Goal: Information Seeking & Learning: Learn about a topic

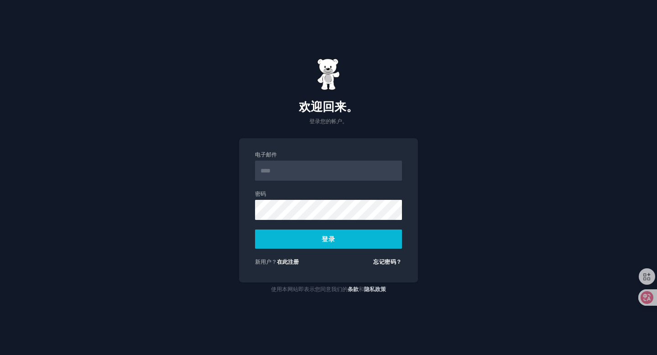
click at [309, 173] on input "电子邮件" at bounding box center [328, 171] width 147 height 20
type input "**********"
click at [350, 238] on button "登录" at bounding box center [328, 238] width 147 height 19
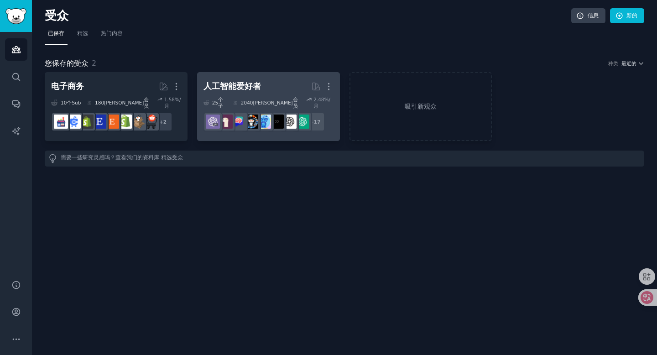
click at [275, 80] on h2 "人工智能爱好者 更多的" at bounding box center [268, 86] width 130 height 16
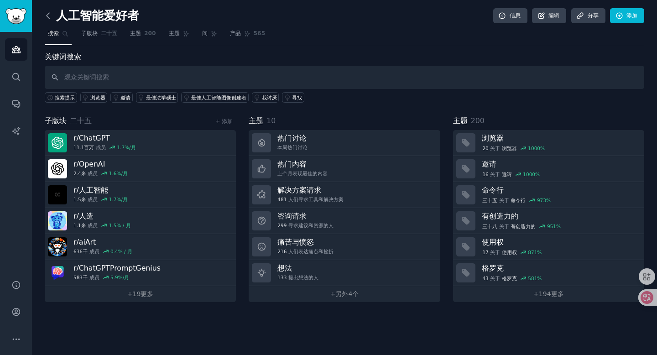
click at [46, 18] on icon at bounding box center [48, 16] width 10 height 10
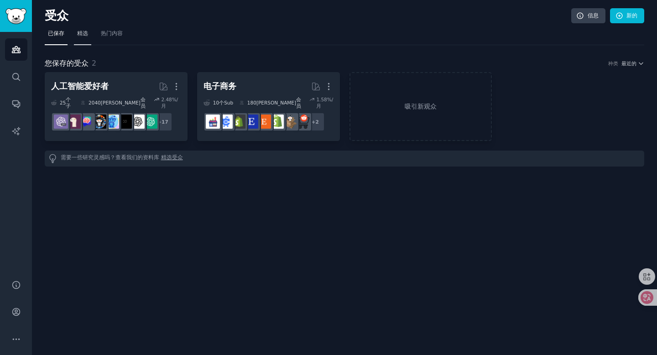
click at [86, 35] on font "精选" at bounding box center [82, 33] width 11 height 6
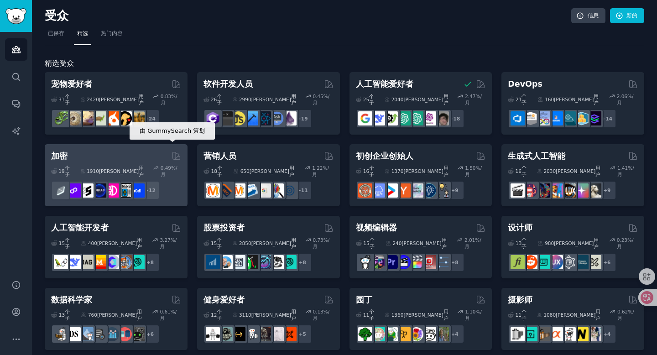
click at [174, 151] on icon at bounding box center [176, 156] width 10 height 10
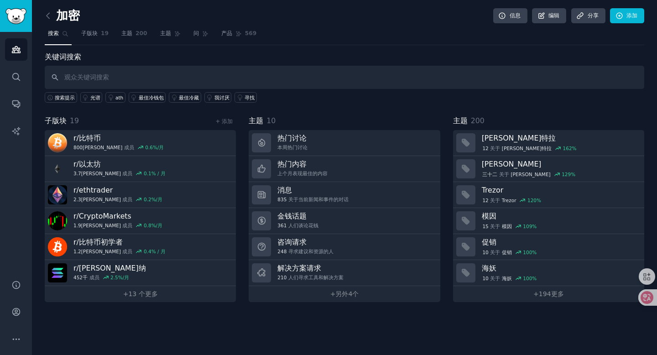
click at [154, 122] on div "子版块 19 + 添加" at bounding box center [140, 120] width 191 height 11
click at [292, 125] on div "主题 10" at bounding box center [344, 120] width 191 height 11
click at [499, 123] on div "主题 200" at bounding box center [548, 120] width 191 height 11
click at [325, 293] on link "+ 另外 4个" at bounding box center [344, 294] width 191 height 16
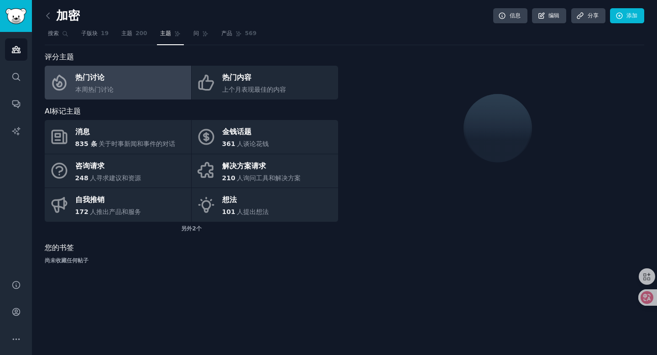
click at [191, 110] on div "AI标记主题" at bounding box center [191, 111] width 293 height 11
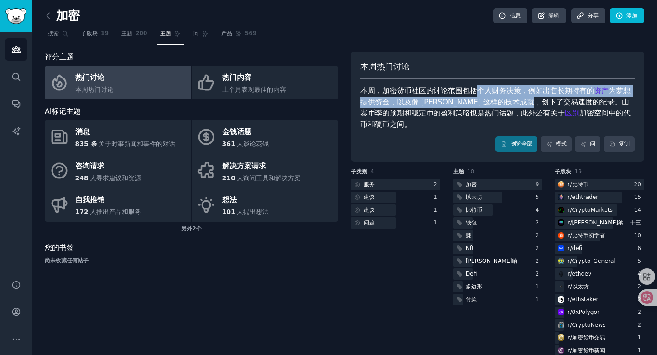
drag, startPoint x: 473, startPoint y: 93, endPoint x: 536, endPoint y: 98, distance: 63.1
click at [536, 98] on div "本周，加密货币社区的讨论范围包括个人财务决策，例如出售长期持有的 资产 为梦想提供资金，以及像 Solana 这样的技术成就，创下了交易速度的纪录。山寨币季的…" at bounding box center [497, 107] width 274 height 45
copy div "个人财务决策，例如出售长期持有的 资产 为梦想提供资金，以及像 Solana 这样的技术成就，创下了交易速"
click at [536, 98] on font "为梦想提供资金，以及像 Solana 这样的技术成就，创下了交易速度的纪录。山寨币季的预期和稳定币的盈利策略也是热门话题，此外还有关于" at bounding box center [495, 101] width 270 height 31
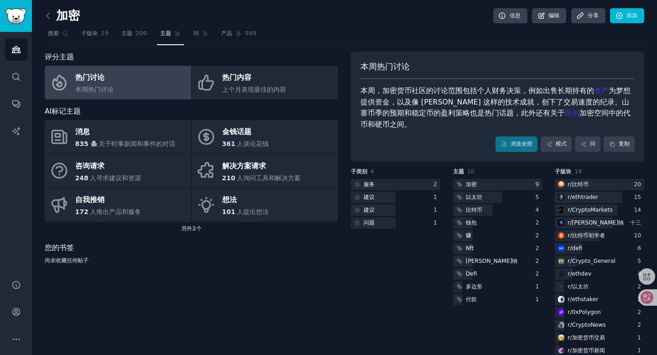
click at [483, 101] on font "为梦想提供资金，以及像 Solana 这样的技术成就，创下了交易速度的纪录。山寨币季的预期和稳定币的盈利策略也是热门话题，此外还有关于" at bounding box center [495, 101] width 270 height 31
click at [49, 14] on icon at bounding box center [48, 16] width 10 height 10
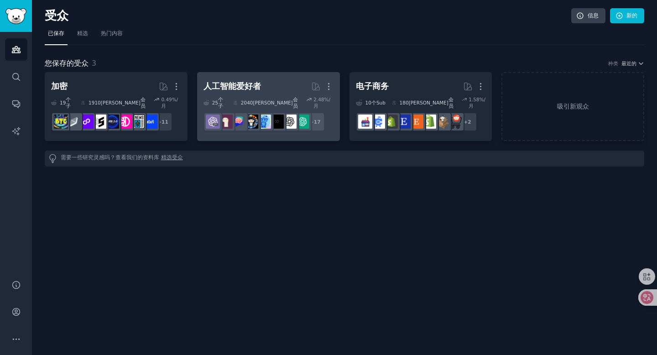
click at [271, 91] on h2 "人工智能爱好者 更多的" at bounding box center [268, 86] width 130 height 16
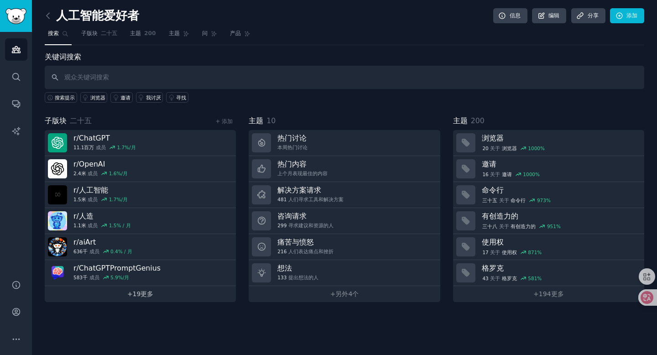
click at [160, 294] on link "+ 19 更多" at bounding box center [140, 294] width 191 height 16
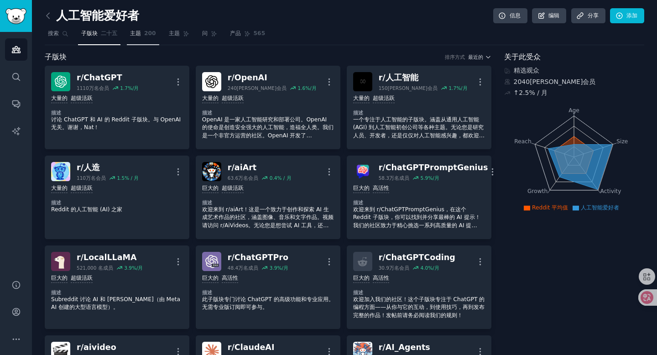
click at [145, 35] on font "200" at bounding box center [150, 33] width 12 height 6
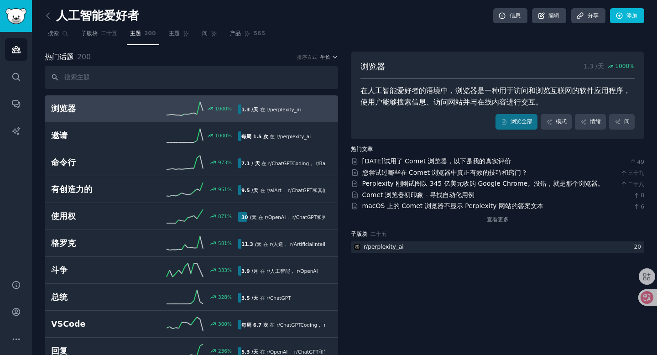
click at [217, 57] on div "热门话题 200 排序方式 生长" at bounding box center [191, 57] width 293 height 11
click at [250, 33] on icon at bounding box center [247, 34] width 6 height 6
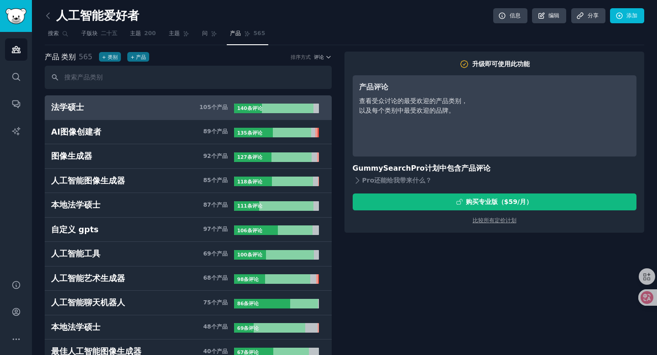
click at [15, 135] on icon "侧边栏" at bounding box center [16, 131] width 10 height 10
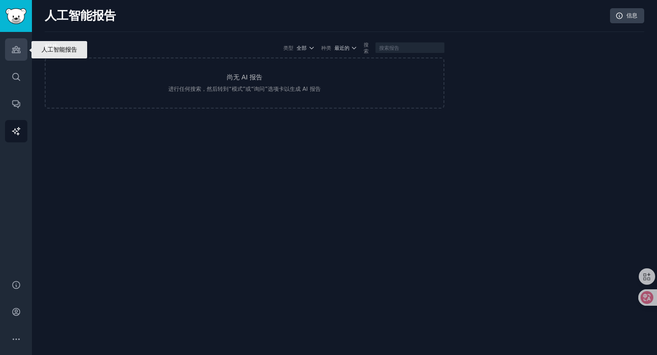
click at [15, 57] on link "受众" at bounding box center [16, 49] width 22 height 22
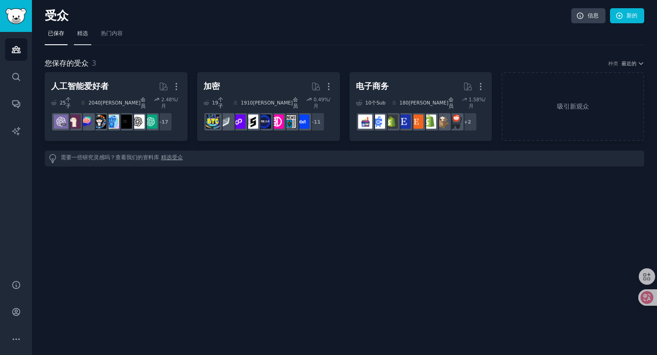
click at [84, 37] on link "精选" at bounding box center [82, 35] width 17 height 19
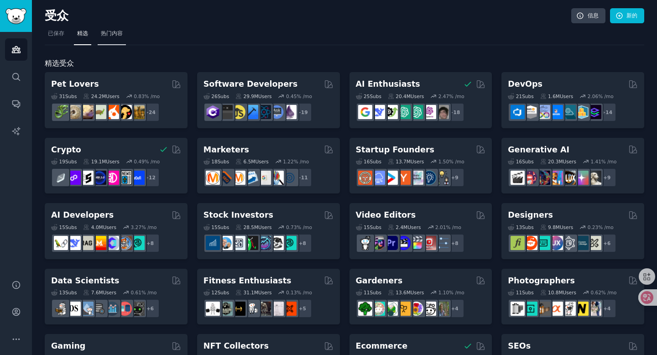
click at [118, 36] on font "热门内容" at bounding box center [112, 33] width 22 height 6
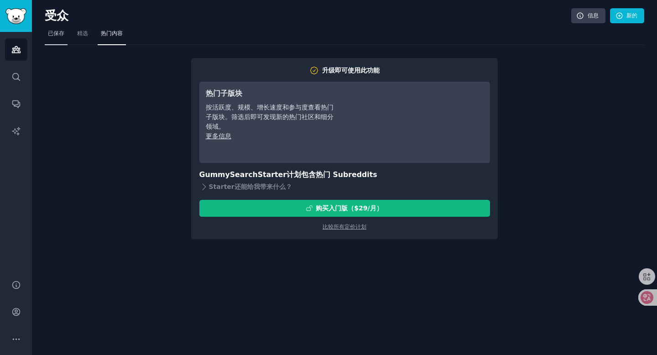
click at [62, 34] on font "已保存" at bounding box center [56, 33] width 16 height 6
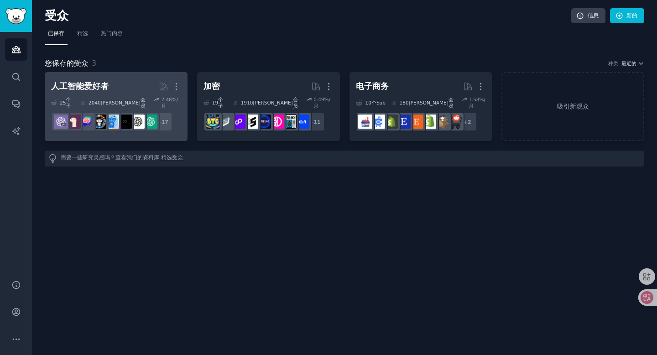
click at [129, 89] on h2 "人工智能爱好者 更多的" at bounding box center [116, 86] width 130 height 16
